Goal: Task Accomplishment & Management: Manage account settings

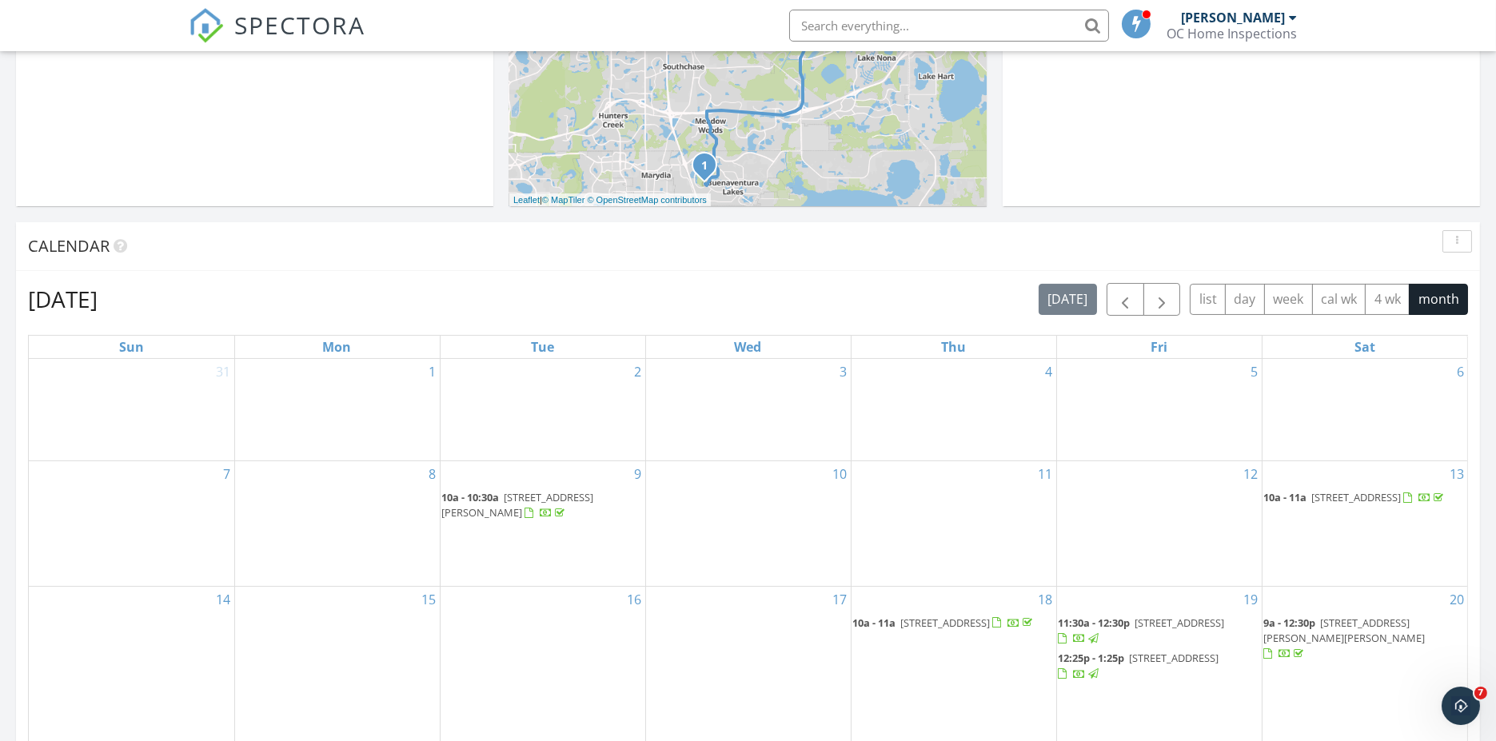
scroll to position [532, 0]
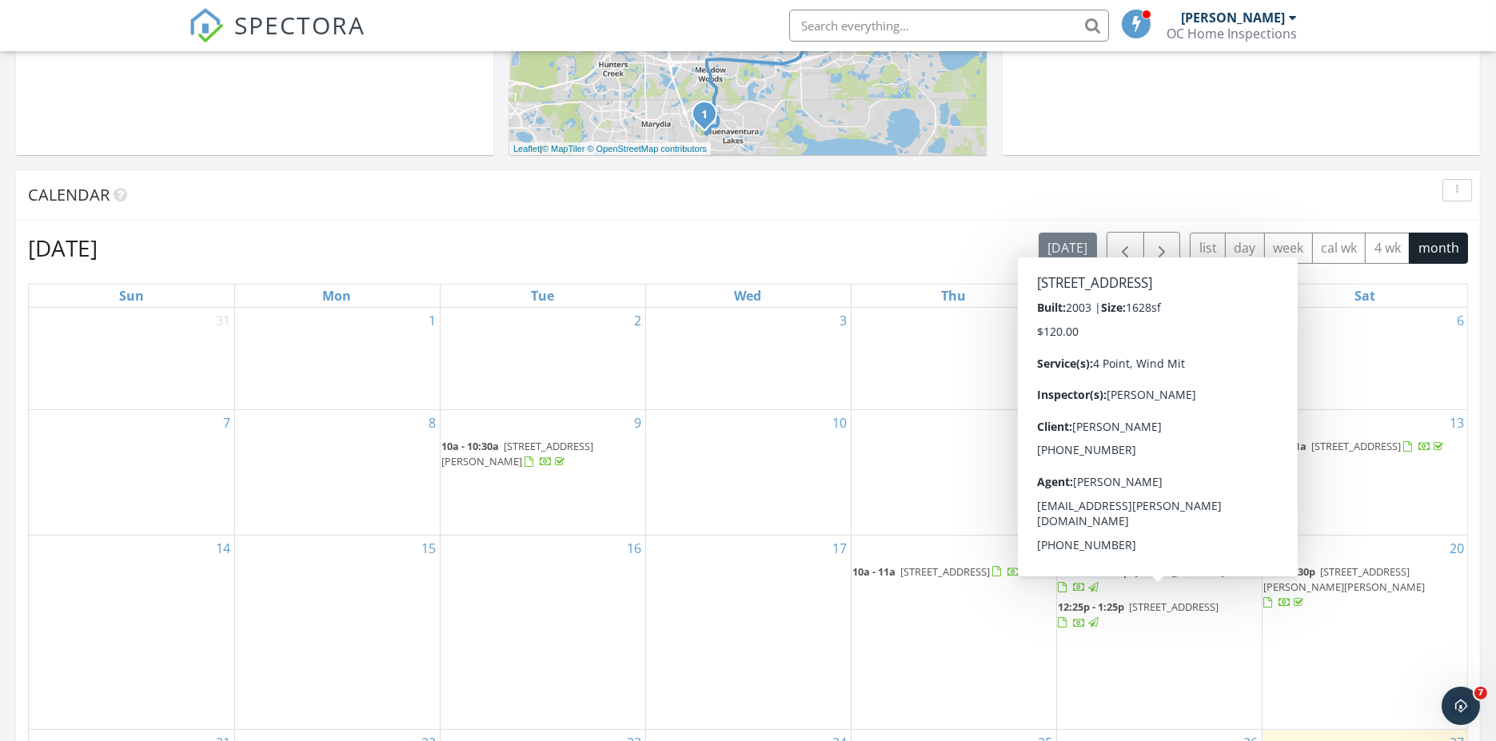
click at [1141, 600] on span "1884 Monticello St, Deltona 32738" at bounding box center [1174, 607] width 90 height 14
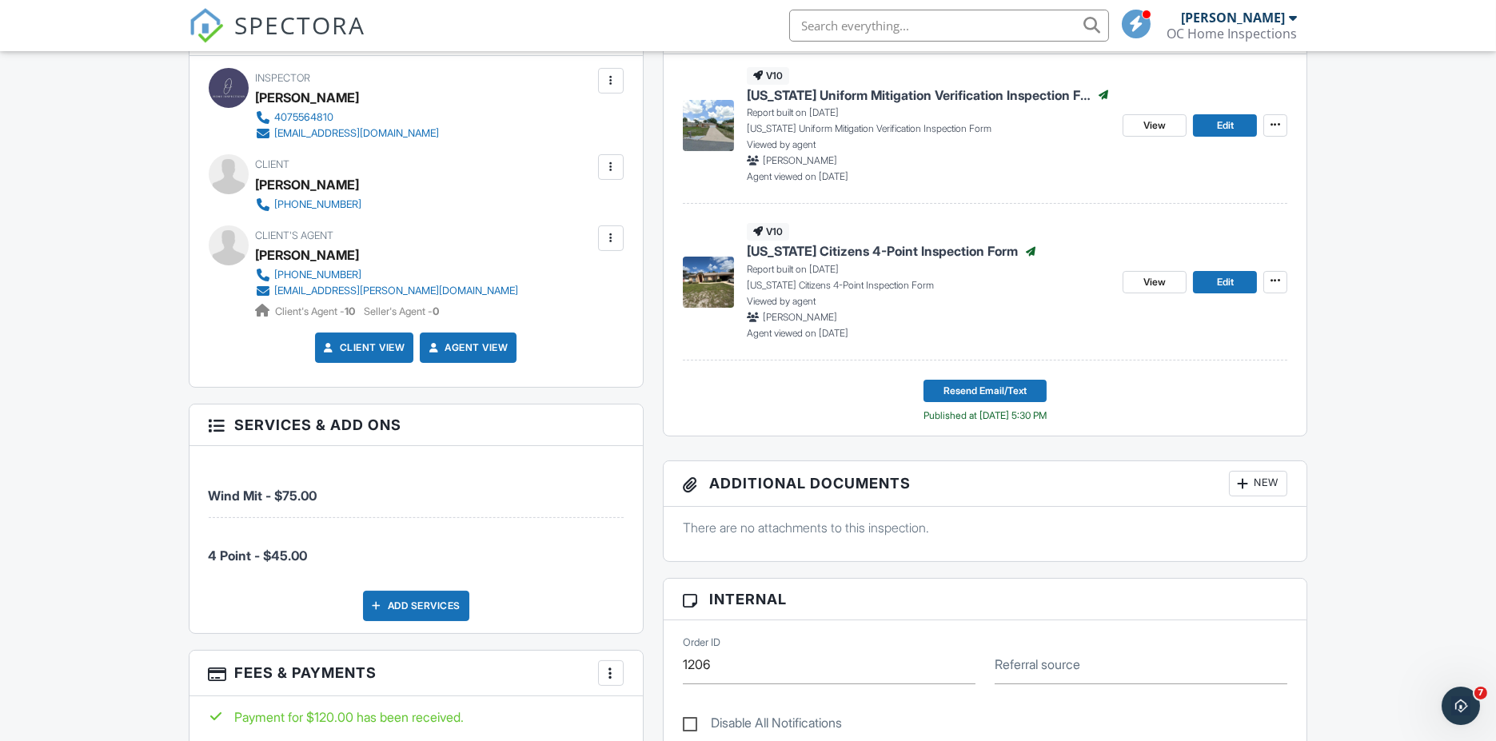
scroll to position [621, 0]
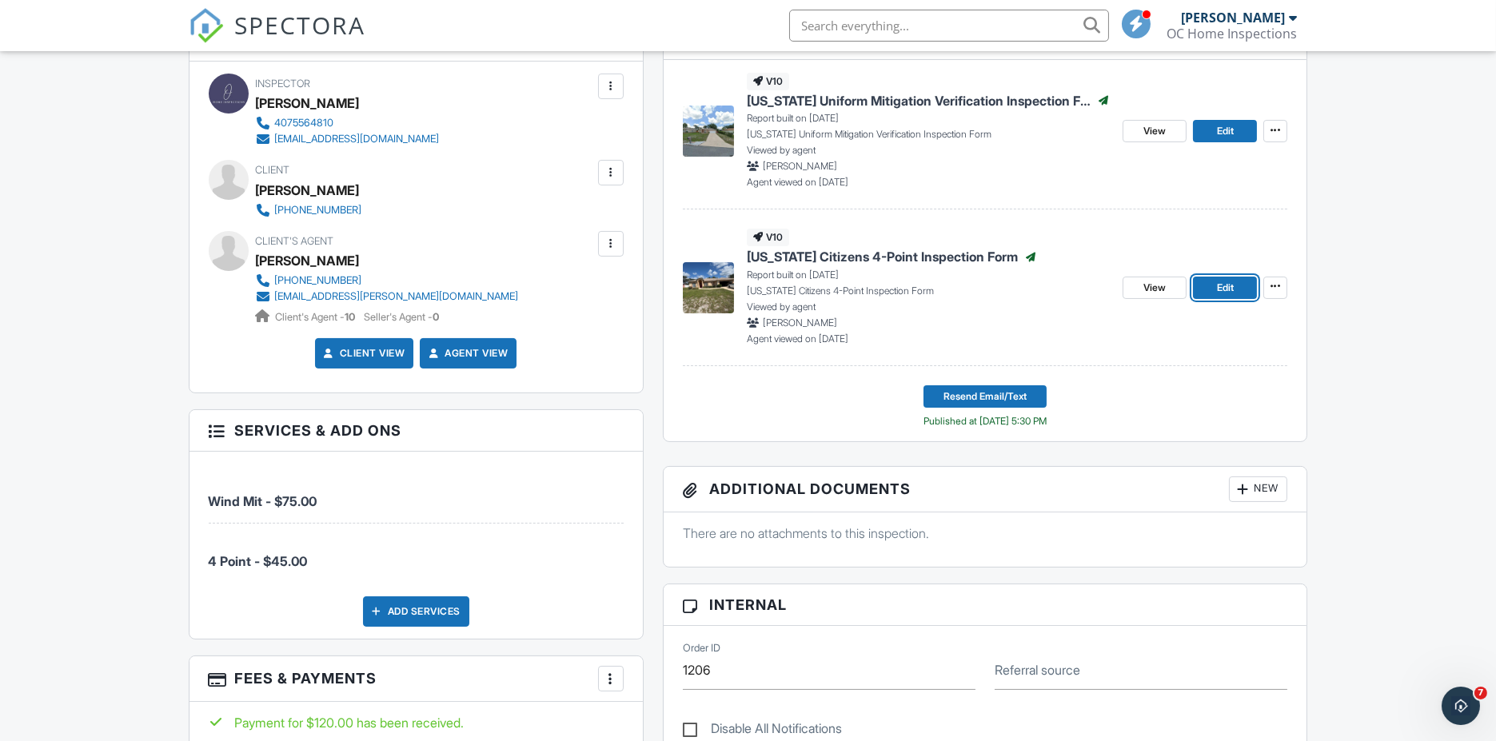
click at [1203, 281] on link "Edit" at bounding box center [1225, 288] width 64 height 22
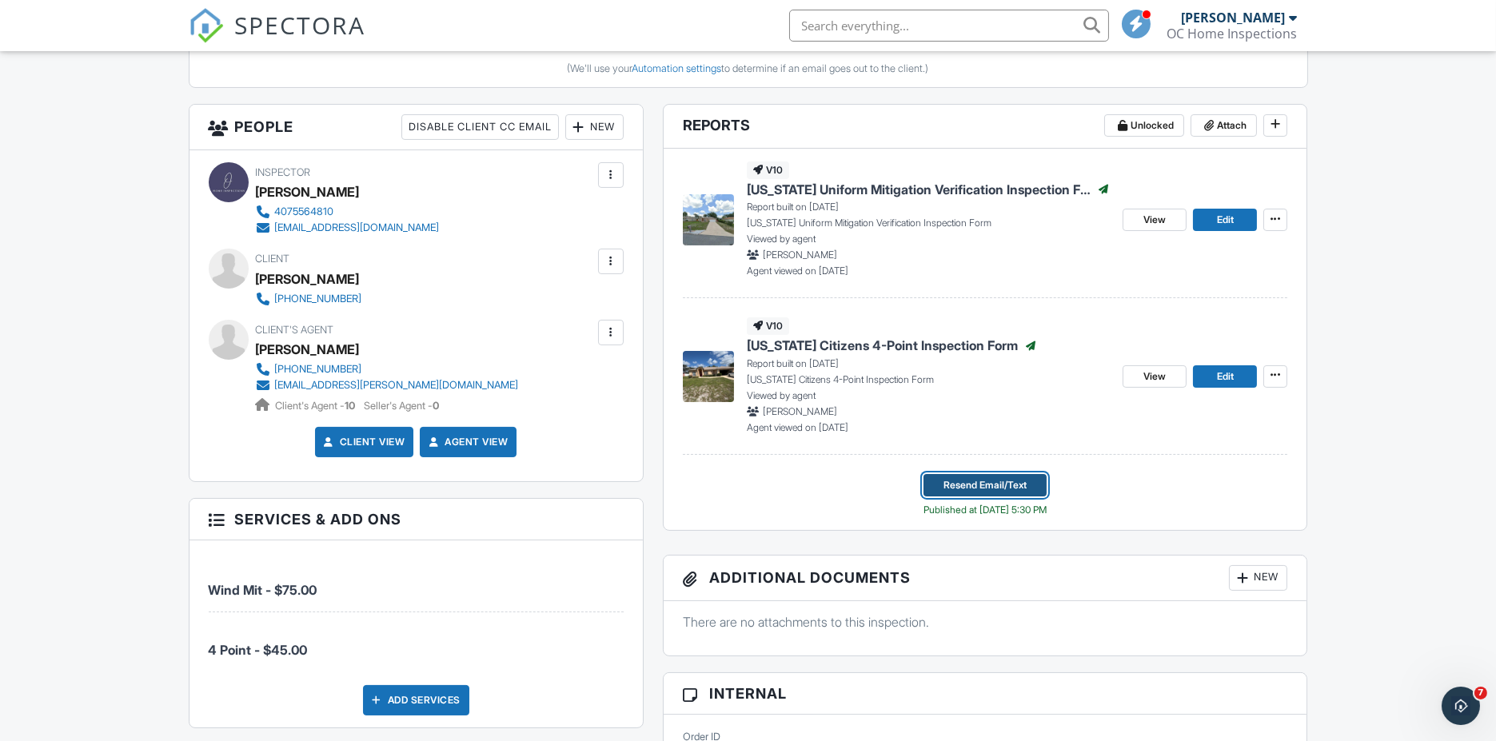
click at [1006, 484] on span "Resend Email/Text" at bounding box center [984, 485] width 83 height 16
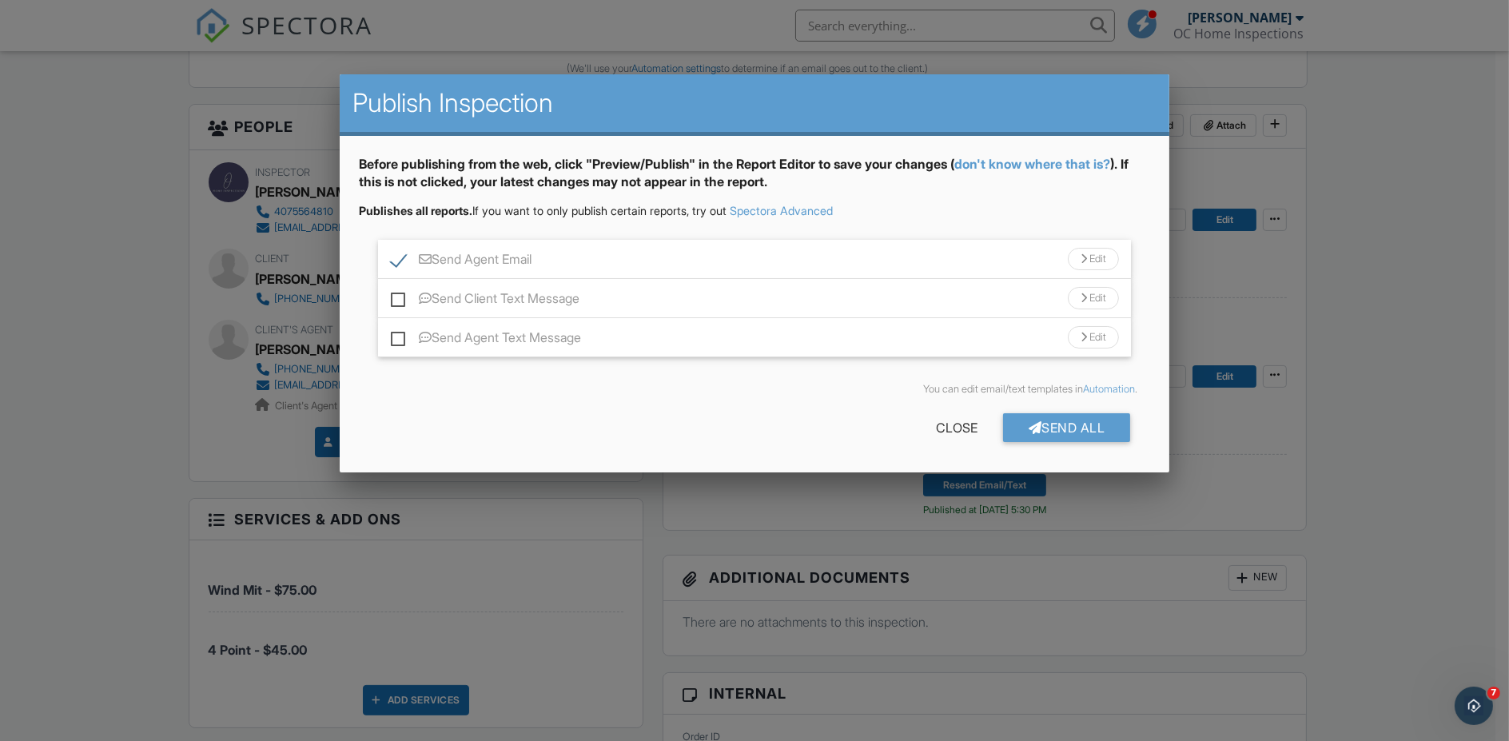
click at [401, 297] on label "Send Client Text Message" at bounding box center [485, 301] width 189 height 20
click at [401, 296] on input "Send Client Text Message" at bounding box center [396, 290] width 10 height 10
checkbox input "true"
click at [1044, 426] on div "Send All" at bounding box center [1067, 427] width 128 height 29
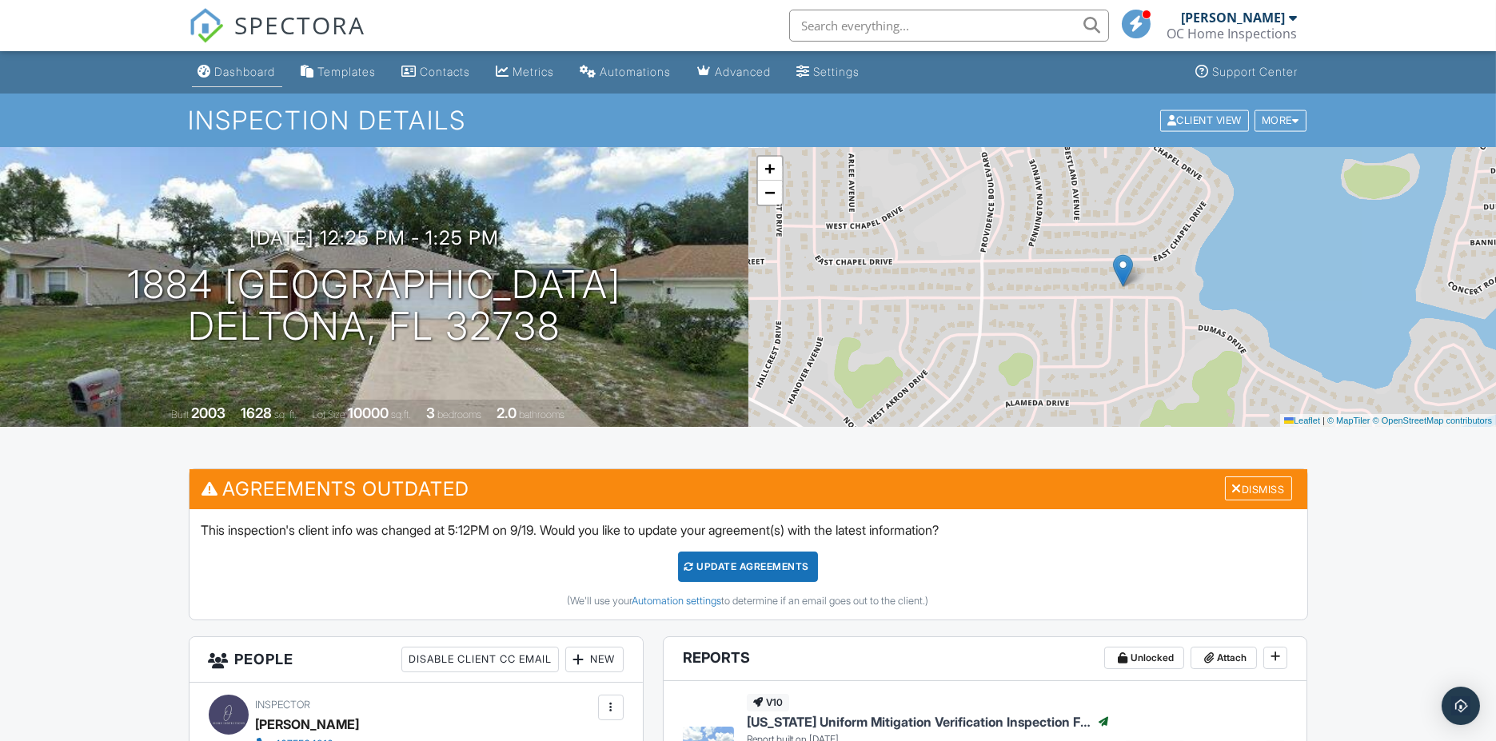
click at [244, 70] on div "Dashboard" at bounding box center [245, 72] width 61 height 14
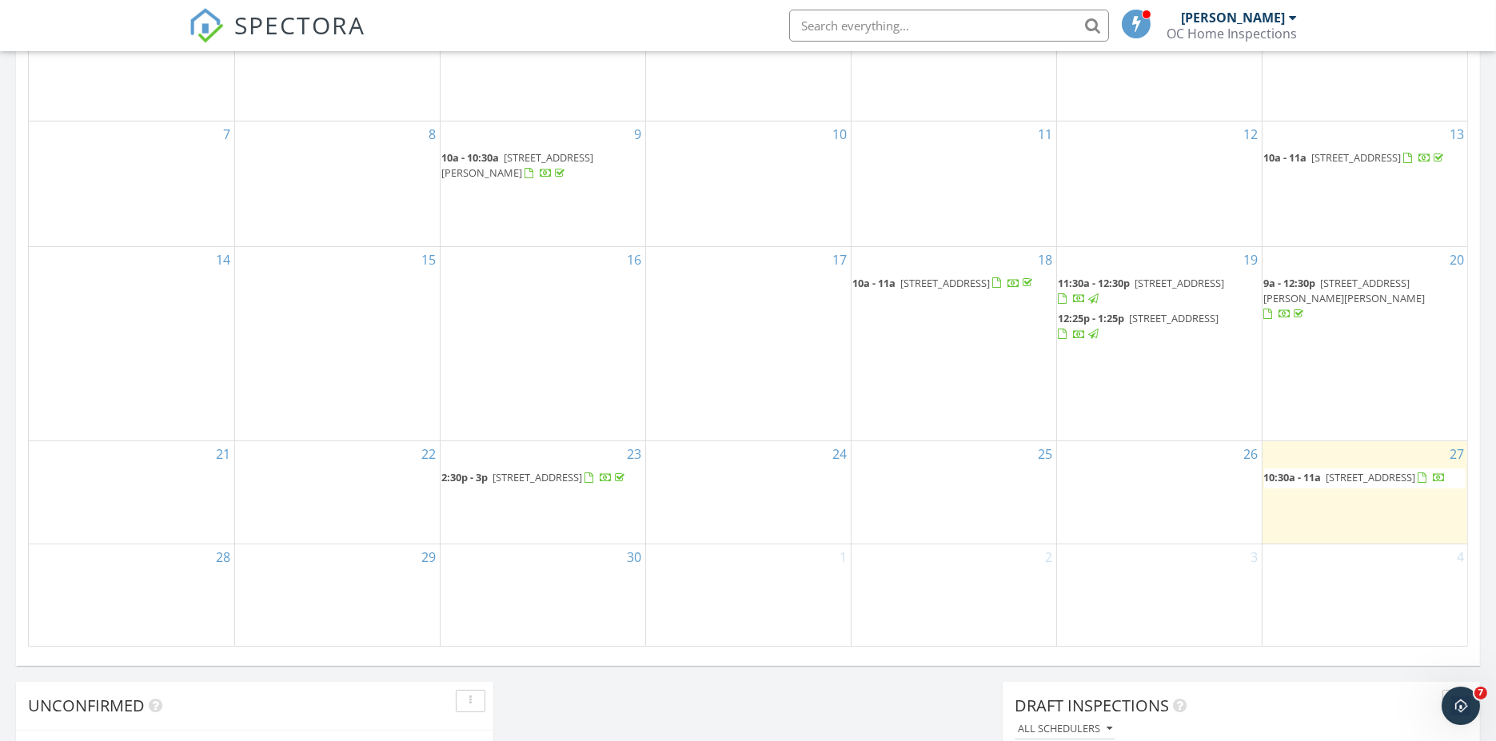
scroll to position [741, 0]
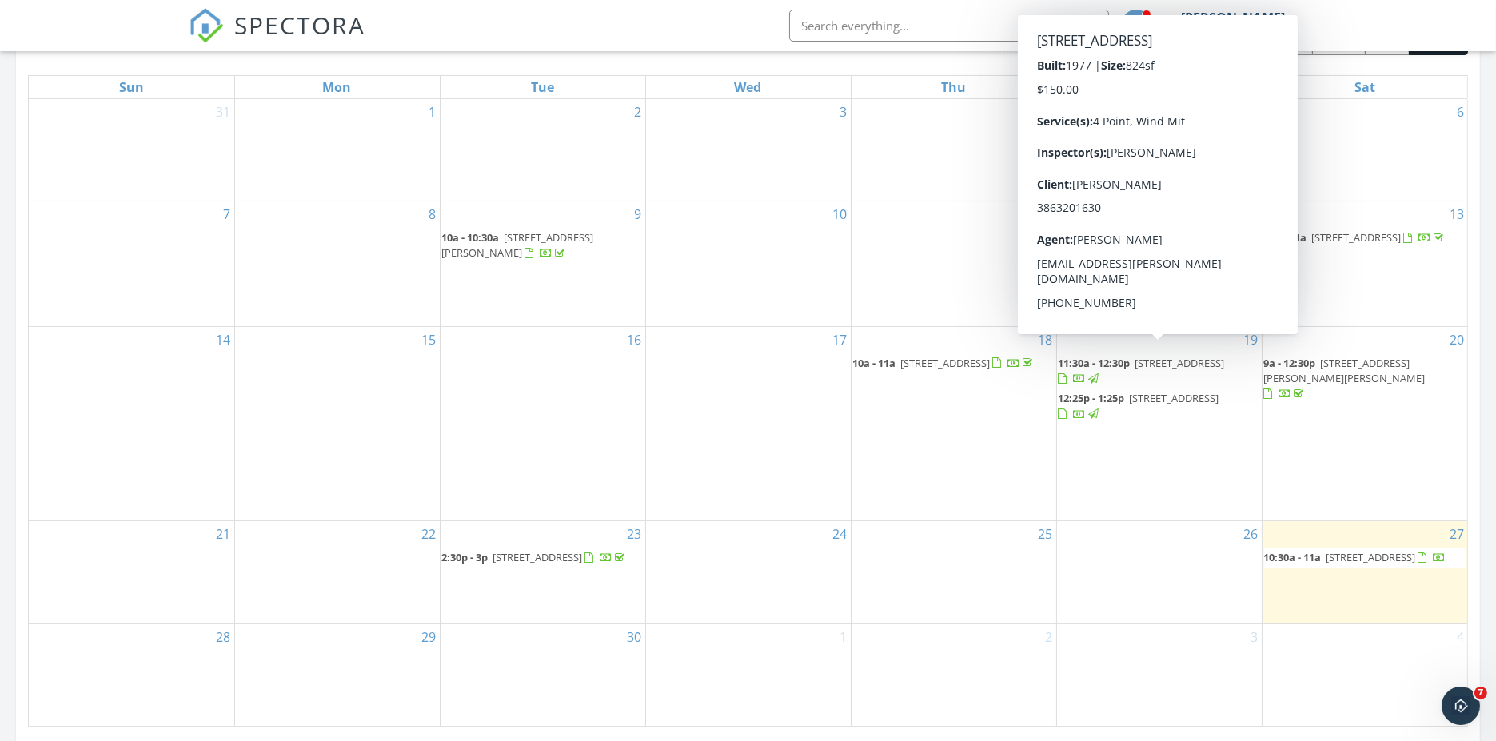
click at [1086, 374] on div at bounding box center [1080, 380] width 13 height 13
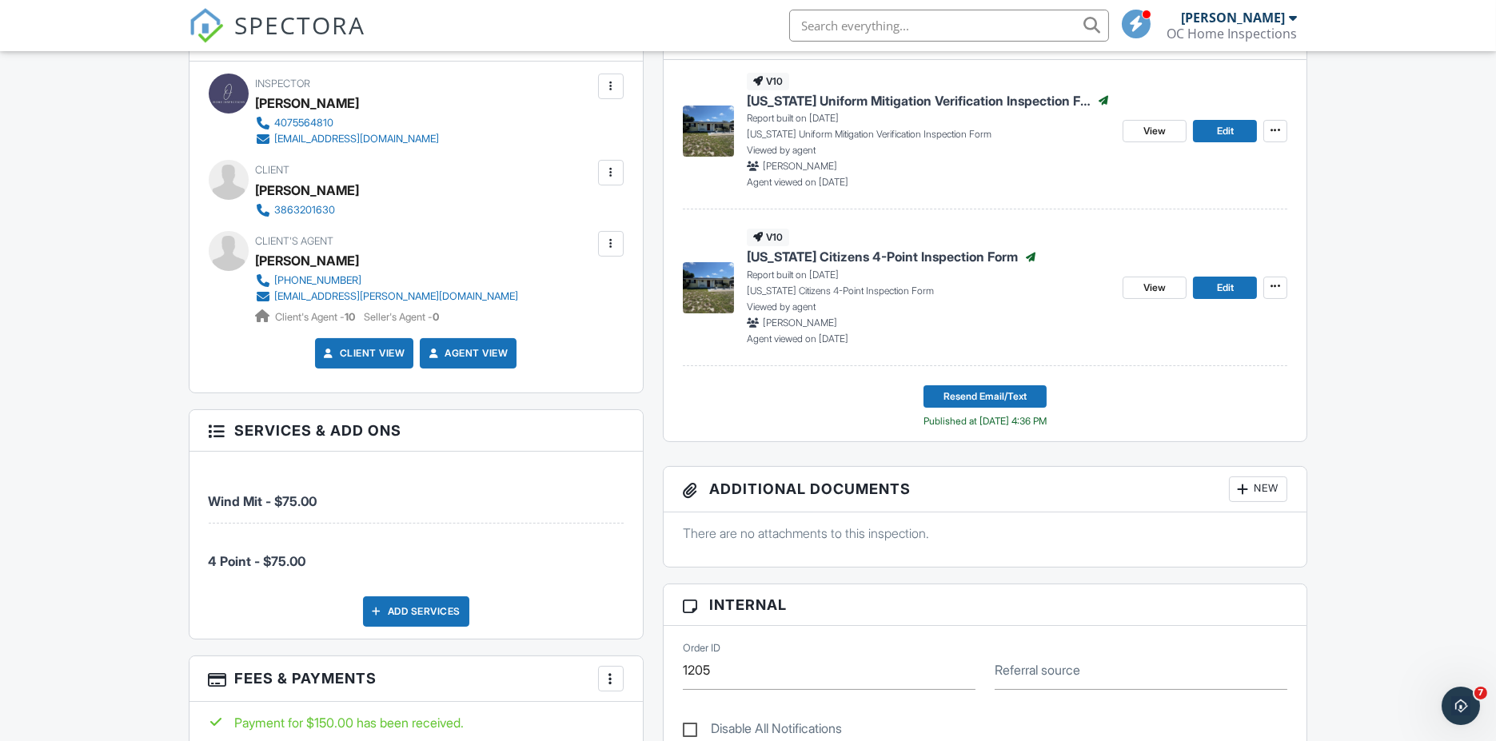
click at [856, 251] on span "[US_STATE] Citizens 4-Point Inspection Form" at bounding box center [882, 257] width 271 height 18
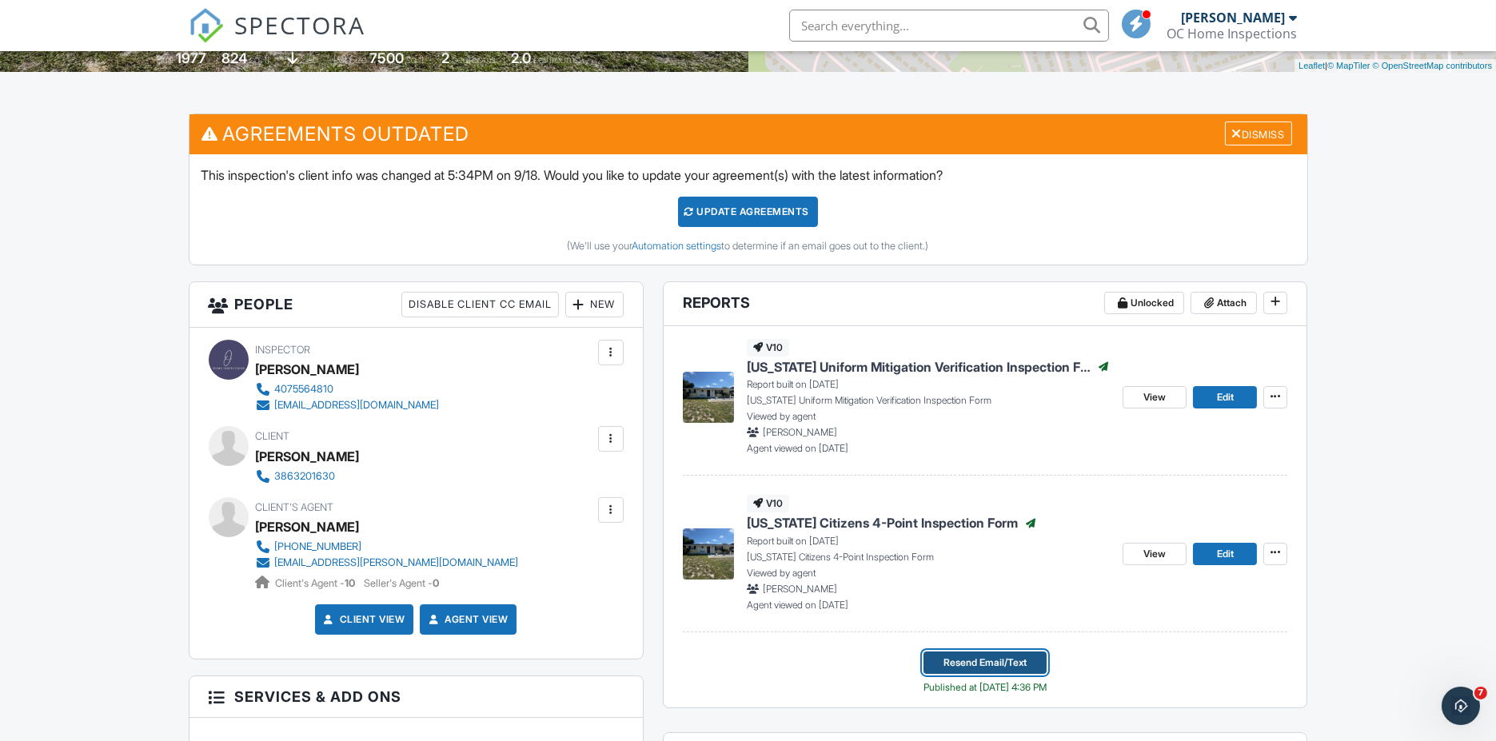
click at [977, 664] on span "Resend Email/Text" at bounding box center [984, 663] width 83 height 16
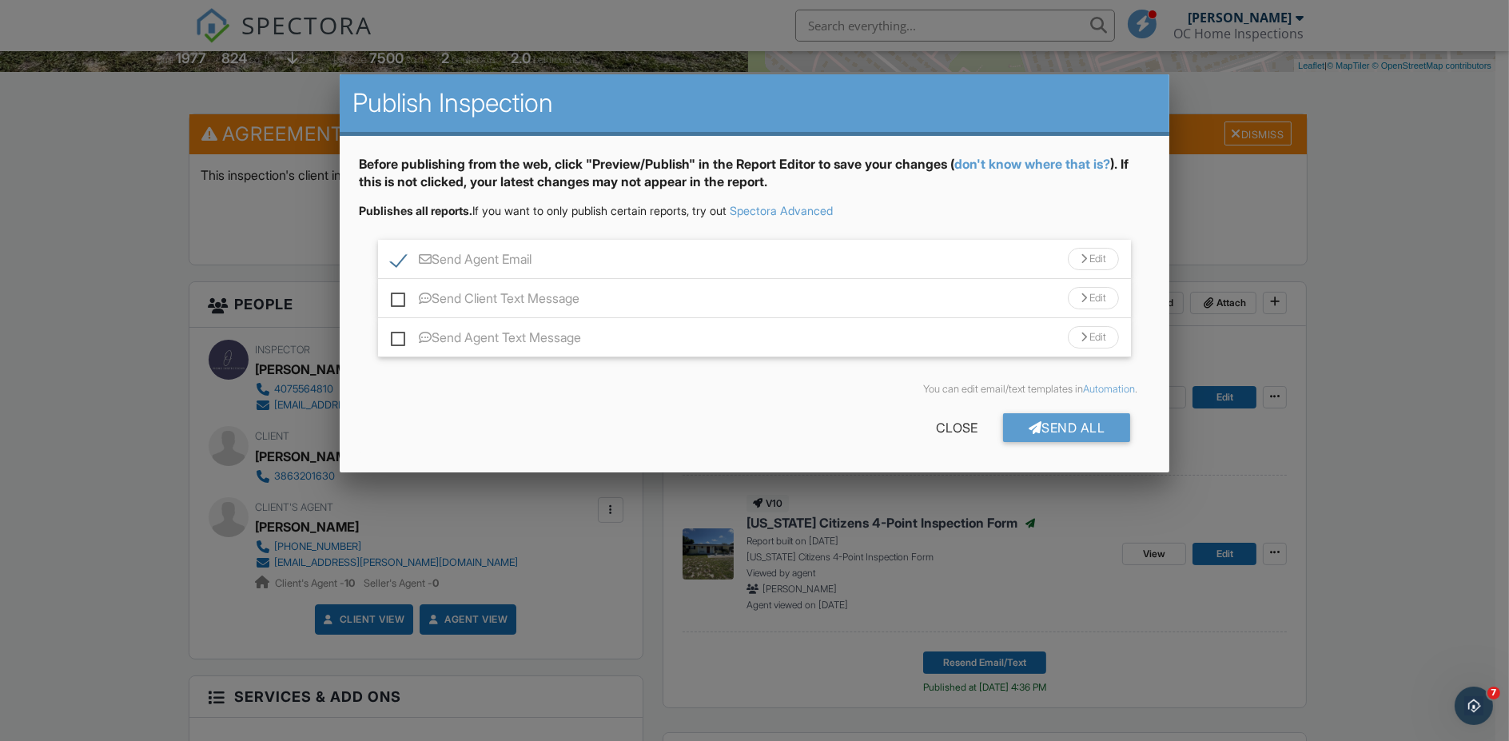
click at [400, 297] on label "Send Client Text Message" at bounding box center [485, 301] width 189 height 20
click at [400, 296] on input "Send Client Text Message" at bounding box center [396, 290] width 10 height 10
checkbox input "true"
click at [1039, 424] on div "Send All" at bounding box center [1067, 427] width 128 height 29
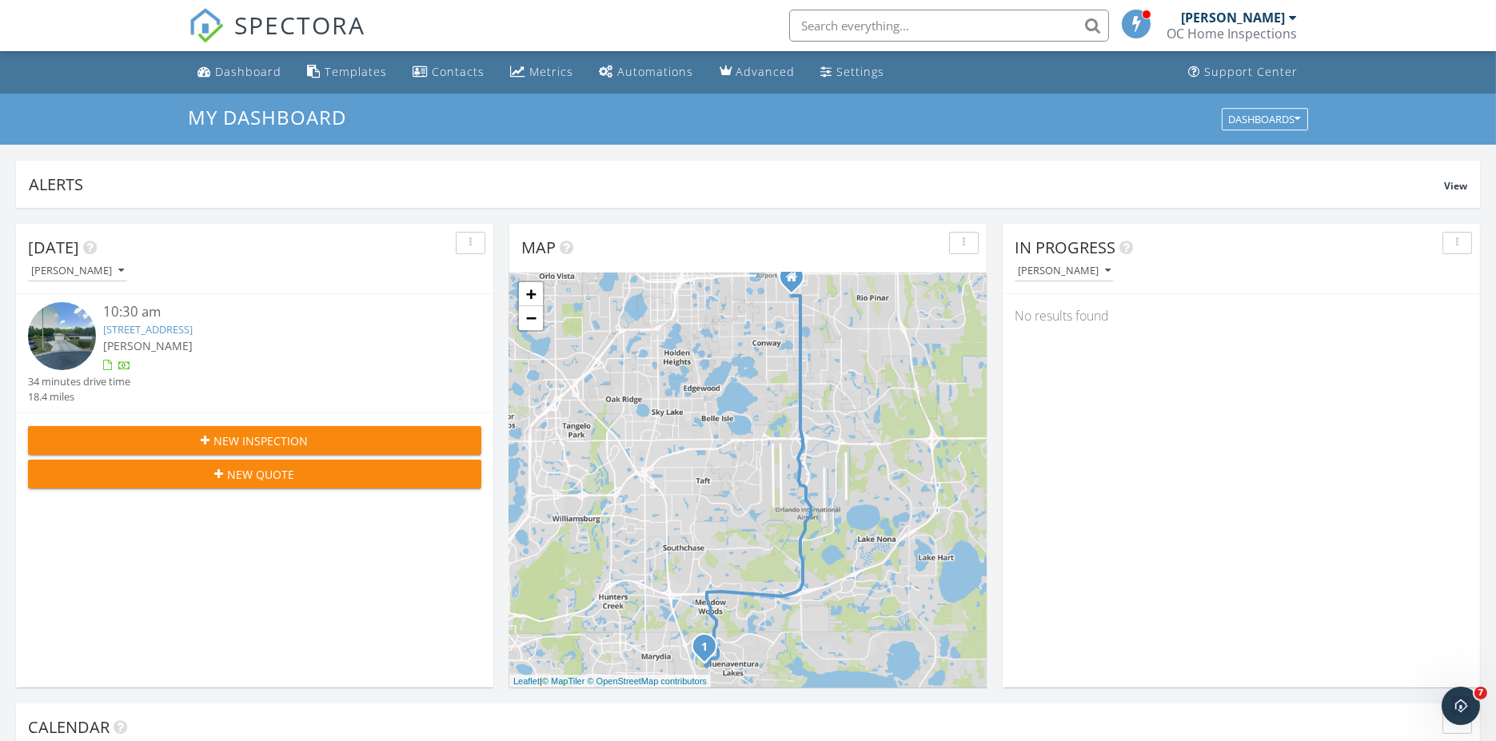
click at [813, 23] on input "text" at bounding box center [949, 26] width 320 height 32
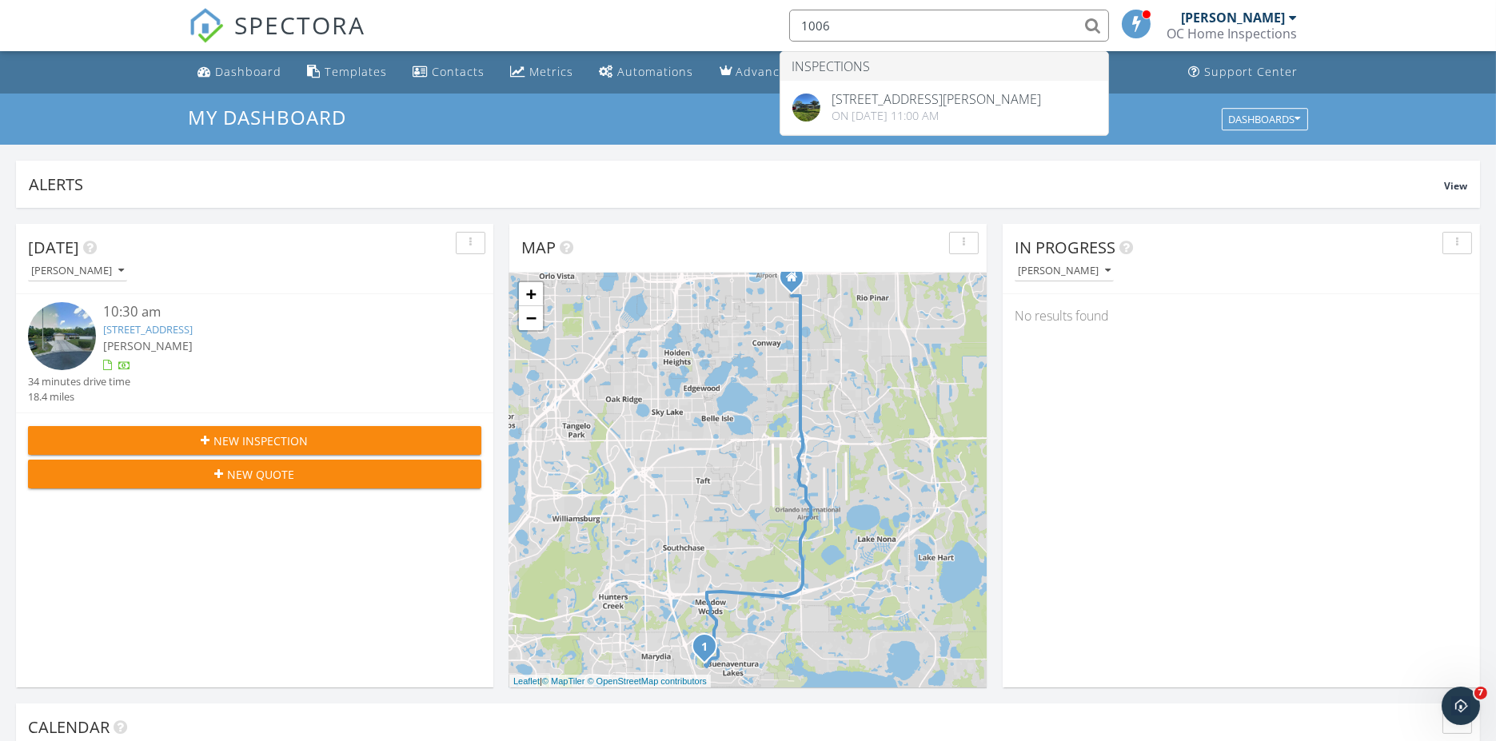
drag, startPoint x: 814, startPoint y: 16, endPoint x: 763, endPoint y: 20, distance: 50.5
click at [779, 20] on div "1006" at bounding box center [943, 26] width 329 height 32
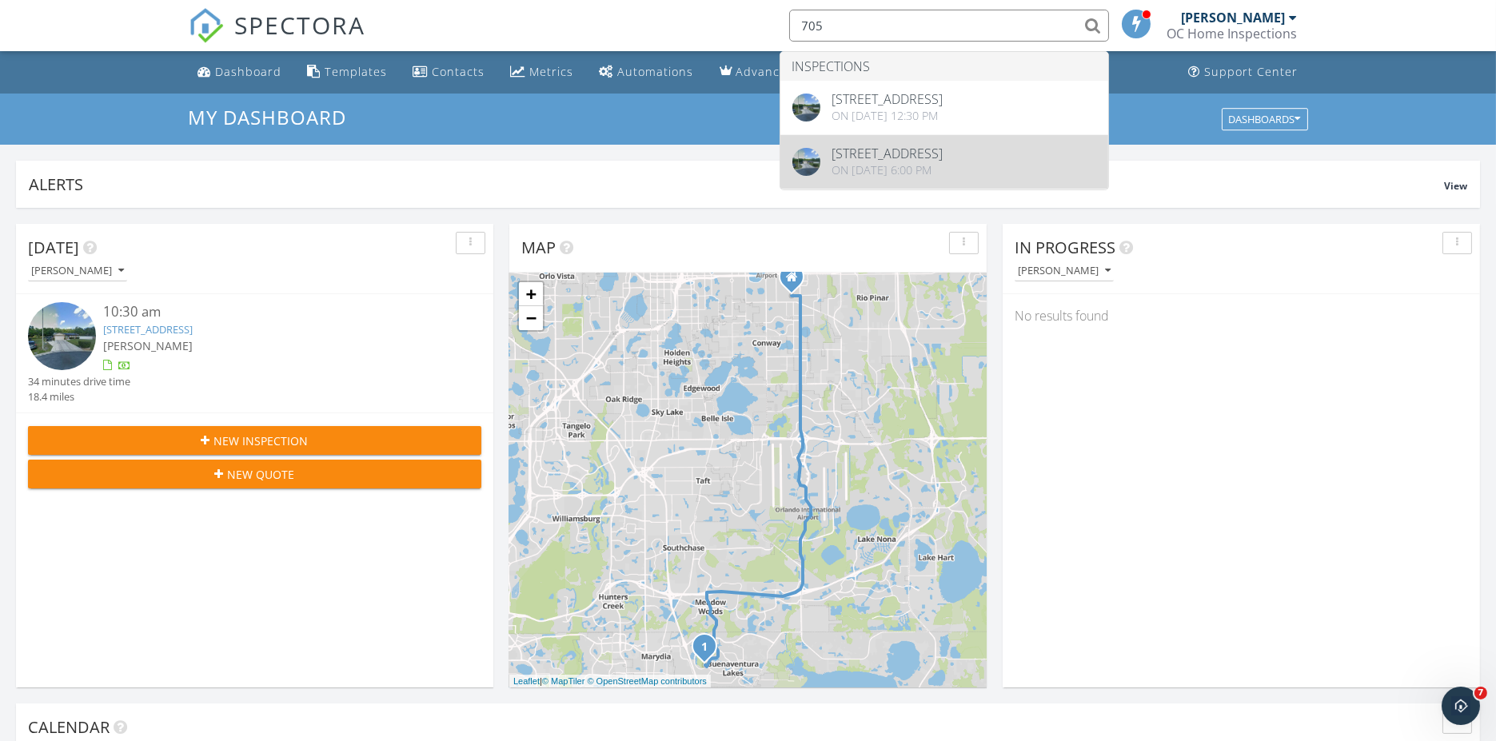
type input "705"
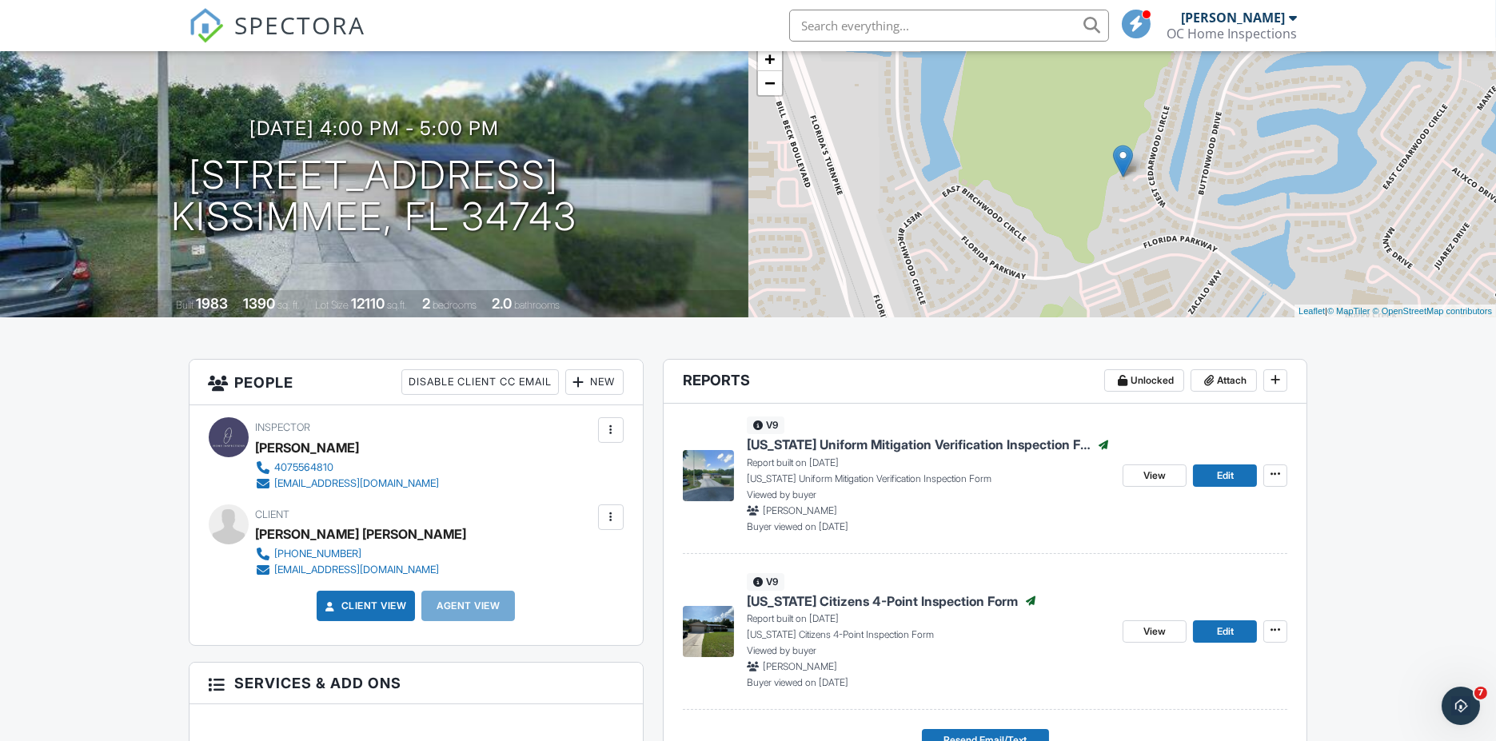
scroll to position [177, 0]
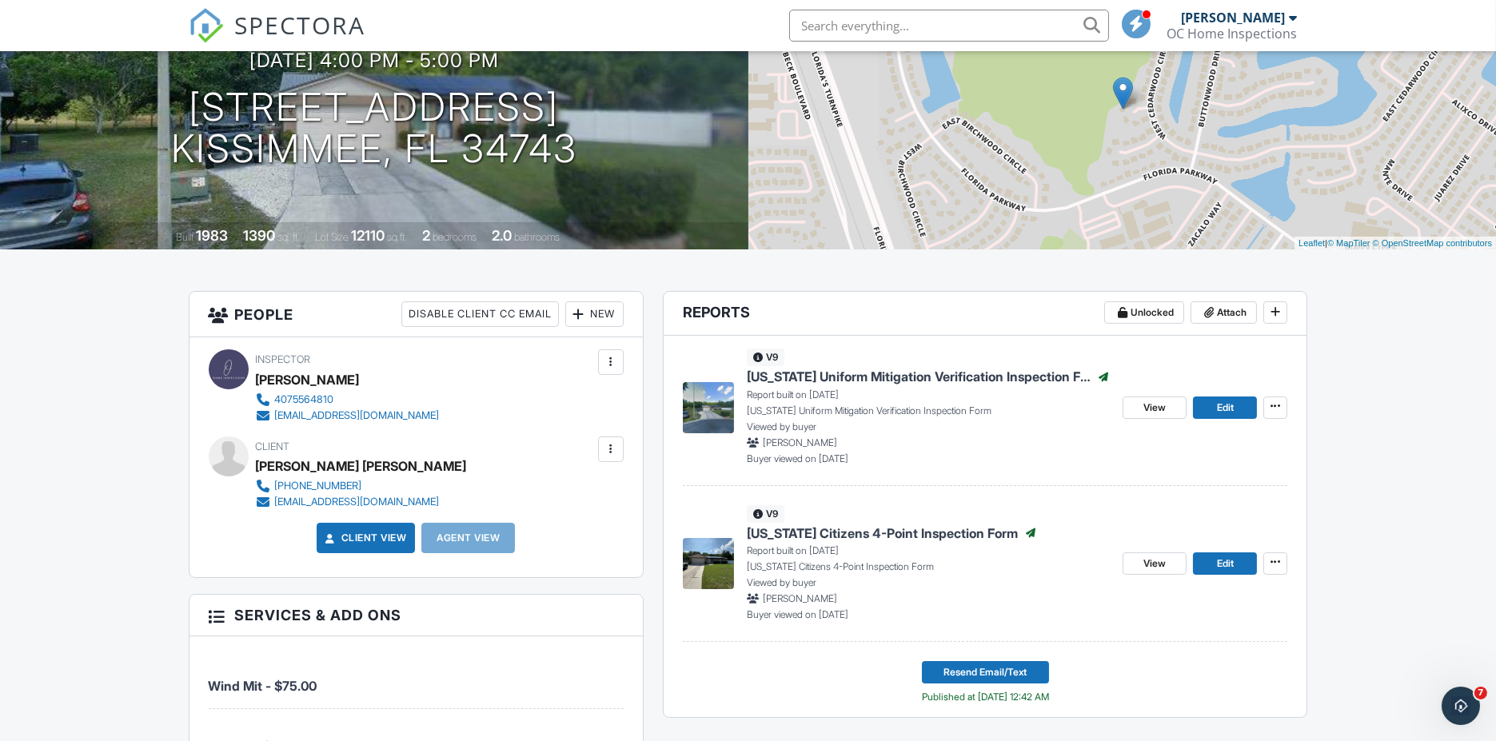
click at [701, 398] on img at bounding box center [708, 407] width 51 height 51
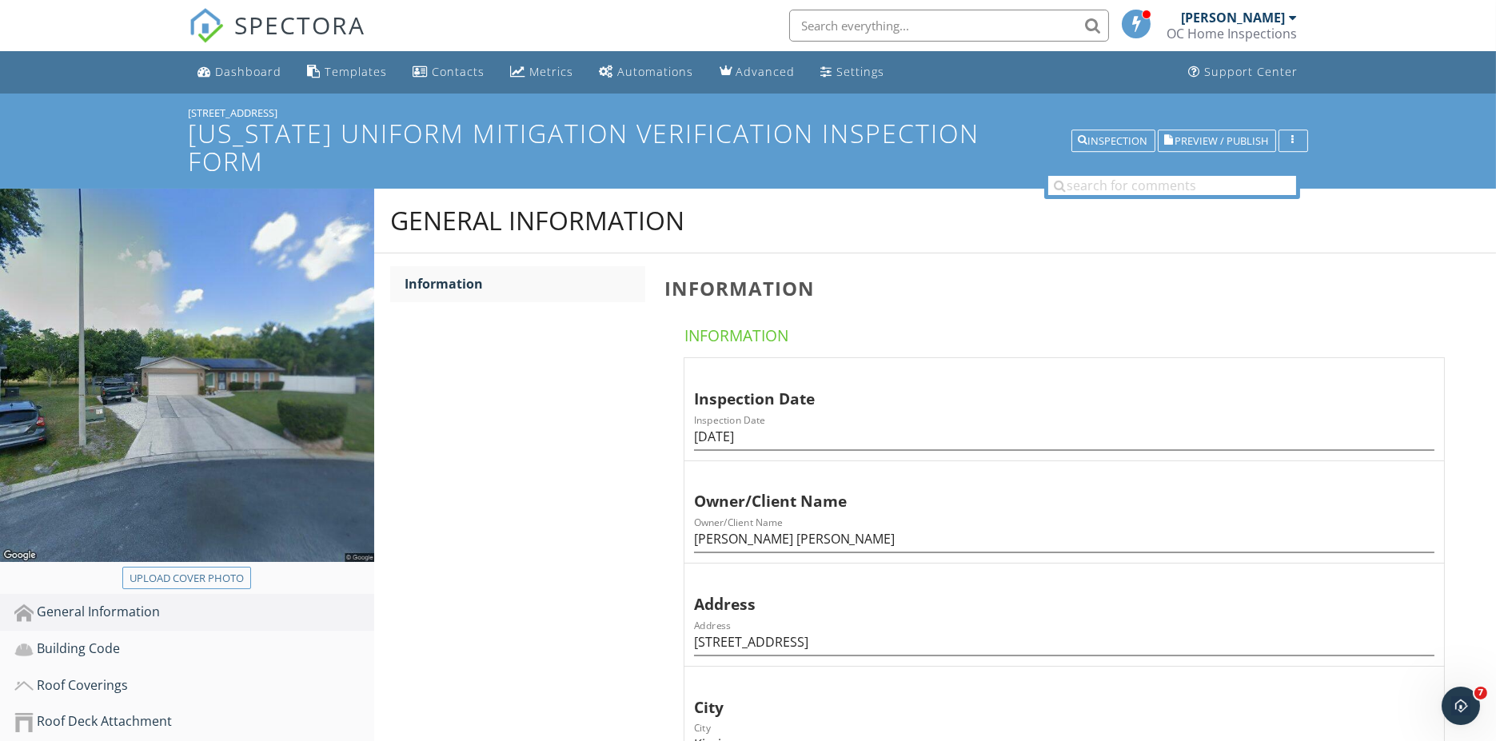
click at [165, 329] on img at bounding box center [187, 376] width 374 height 374
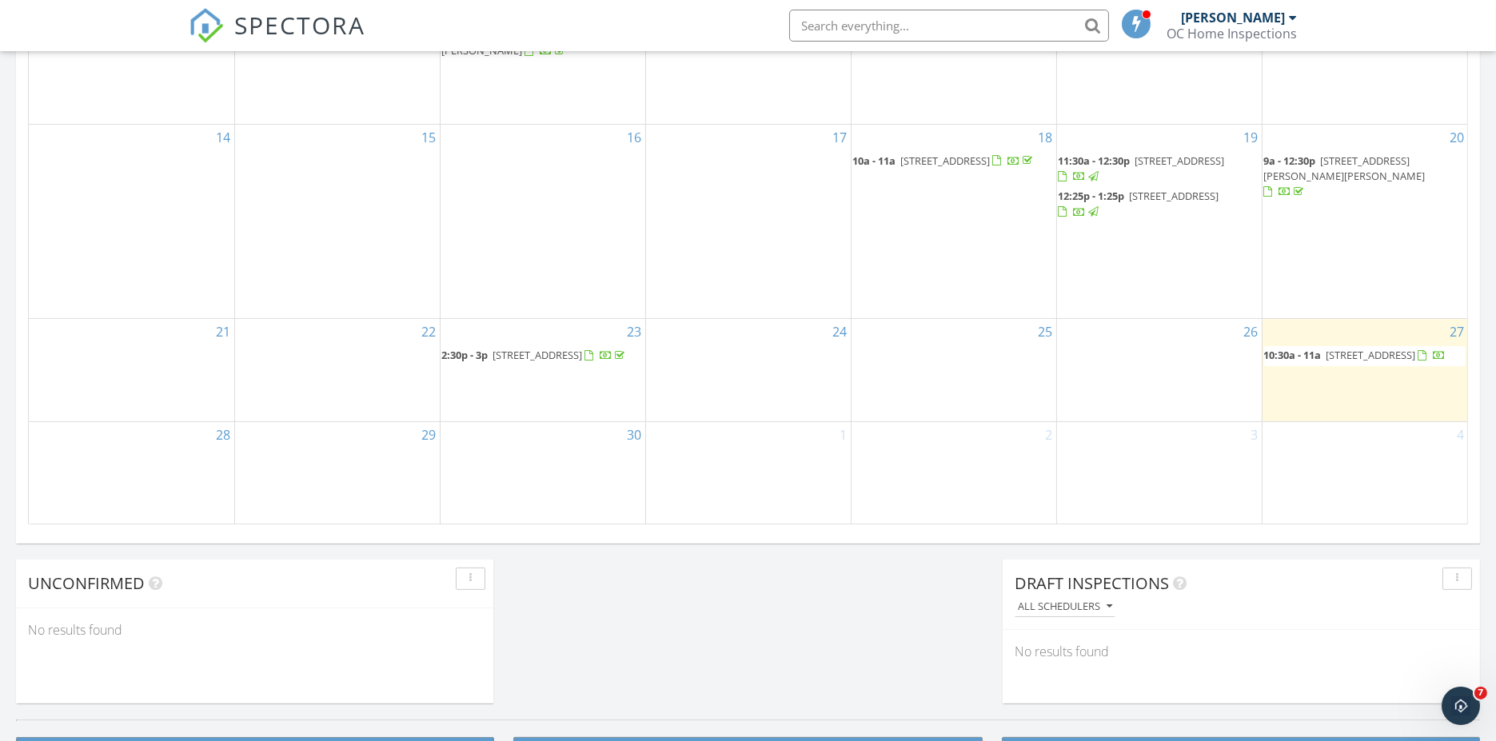
scroll to position [1066, 0]
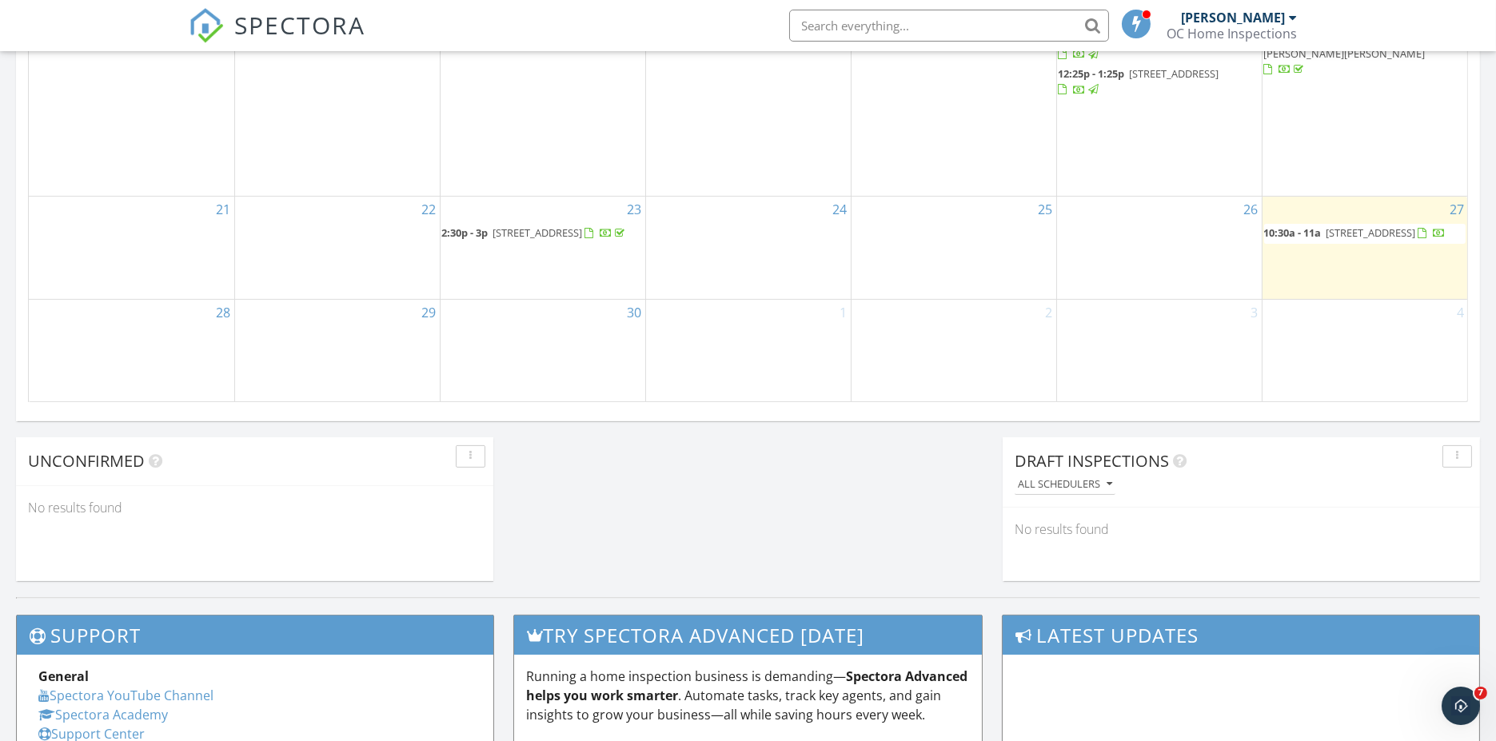
click at [1365, 225] on span "[STREET_ADDRESS]" at bounding box center [1371, 232] width 90 height 14
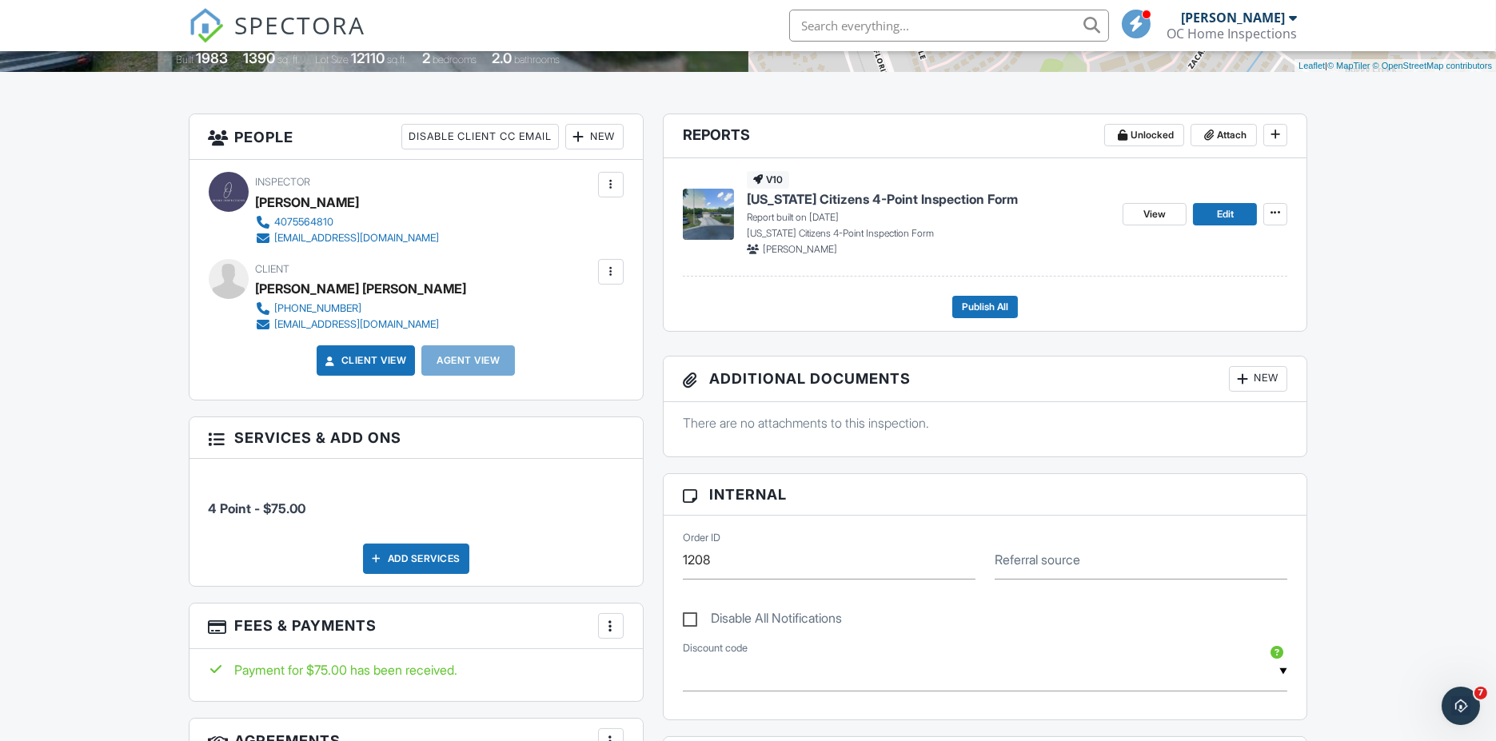
click at [815, 200] on span "[US_STATE] Citizens 4-Point Inspection Form" at bounding box center [882, 199] width 271 height 18
